Goal: Navigation & Orientation: Find specific page/section

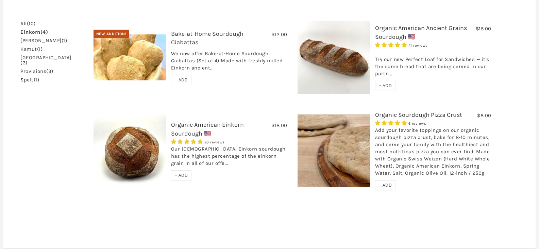
scroll to position [204, 0]
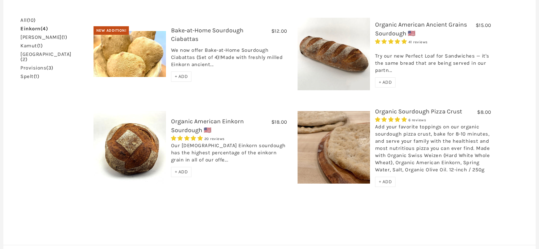
click at [35, 26] on link "einkorn (4)" at bounding box center [34, 28] width 28 height 5
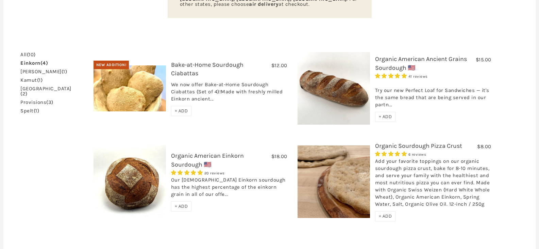
scroll to position [170, 0]
click at [29, 69] on link "[PERSON_NAME] (1)" at bounding box center [43, 71] width 47 height 5
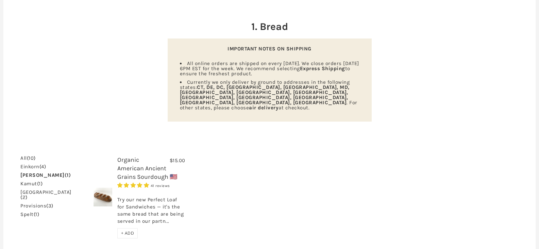
scroll to position [52, 0]
